Goal: Task Accomplishment & Management: Use online tool/utility

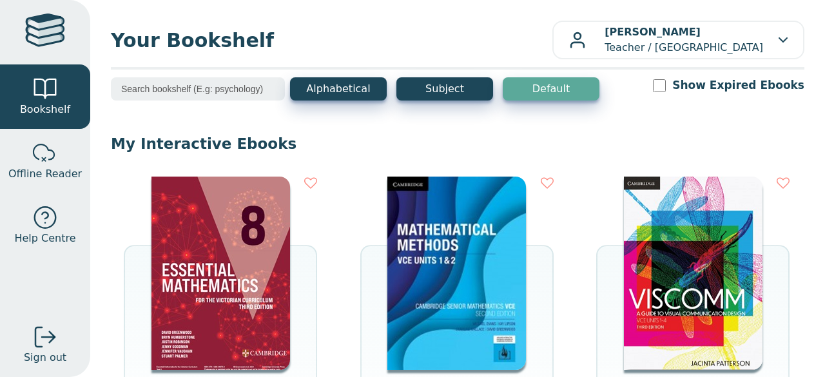
click at [233, 233] on img at bounding box center [220, 273] width 139 height 193
click at [240, 256] on img at bounding box center [220, 273] width 139 height 193
click at [59, 109] on span "Bookshelf" at bounding box center [45, 109] width 50 height 15
click at [263, 278] on img at bounding box center [220, 273] width 139 height 193
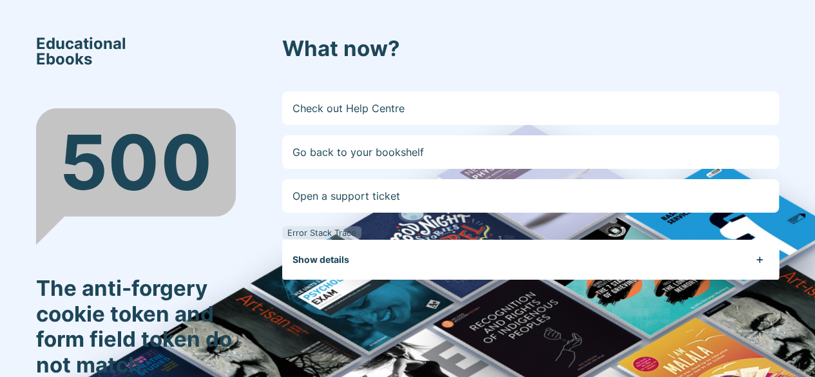
click at [421, 152] on link "Go back to your bookshelf" at bounding box center [530, 152] width 497 height 34
click at [402, 150] on link "Go back to your bookshelf" at bounding box center [530, 152] width 497 height 34
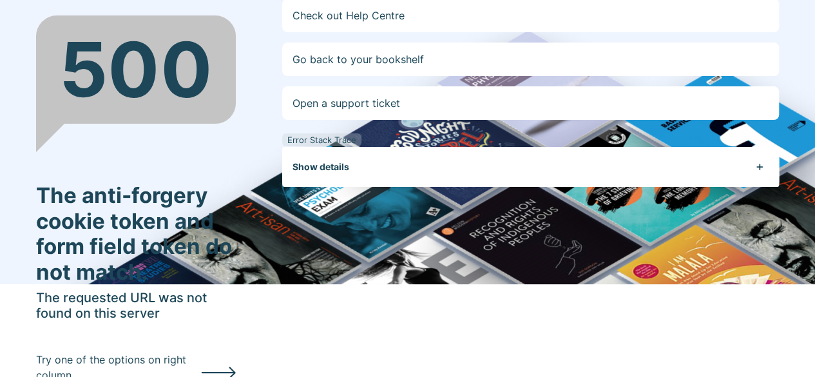
scroll to position [109, 0]
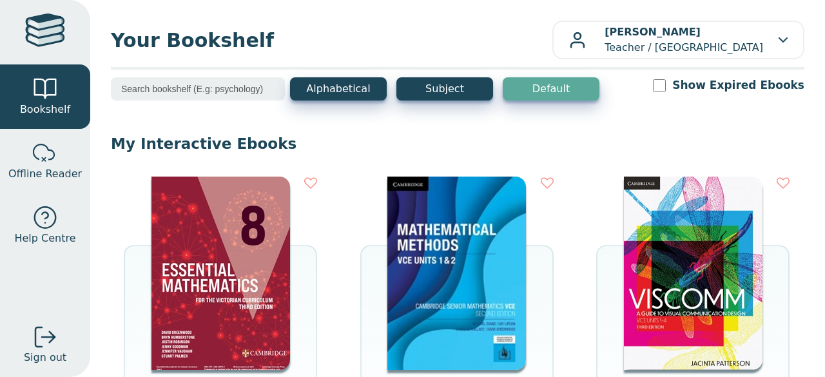
click at [266, 235] on img at bounding box center [220, 273] width 139 height 193
